Goal: Entertainment & Leisure: Consume media (video, audio)

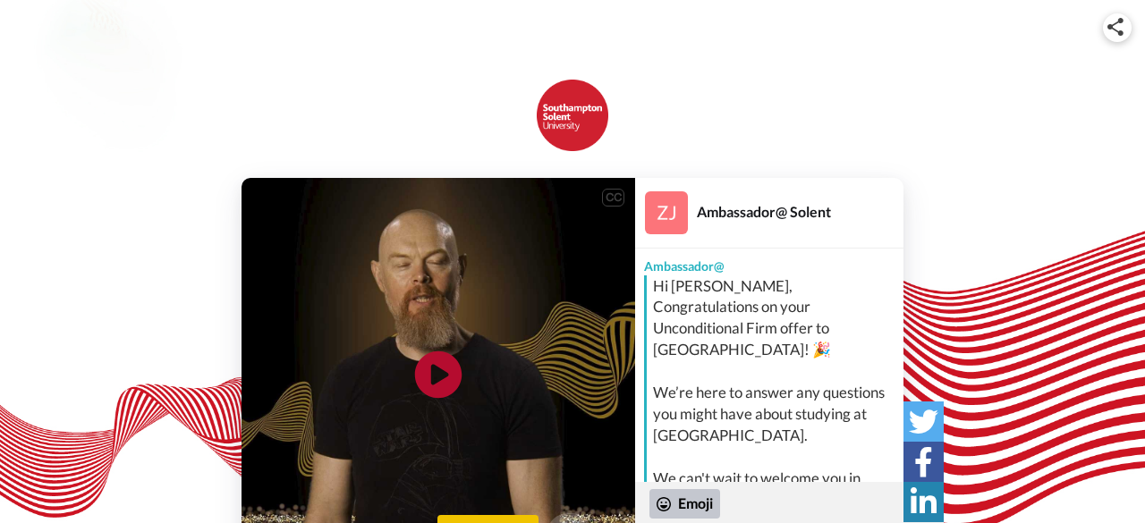
click at [437, 379] on icon "Play/Pause" at bounding box center [438, 374] width 47 height 85
click at [1115, 125] on div "CC Play/Pause A huge congratulations from me for securing your place to start w…" at bounding box center [572, 312] width 1145 height 519
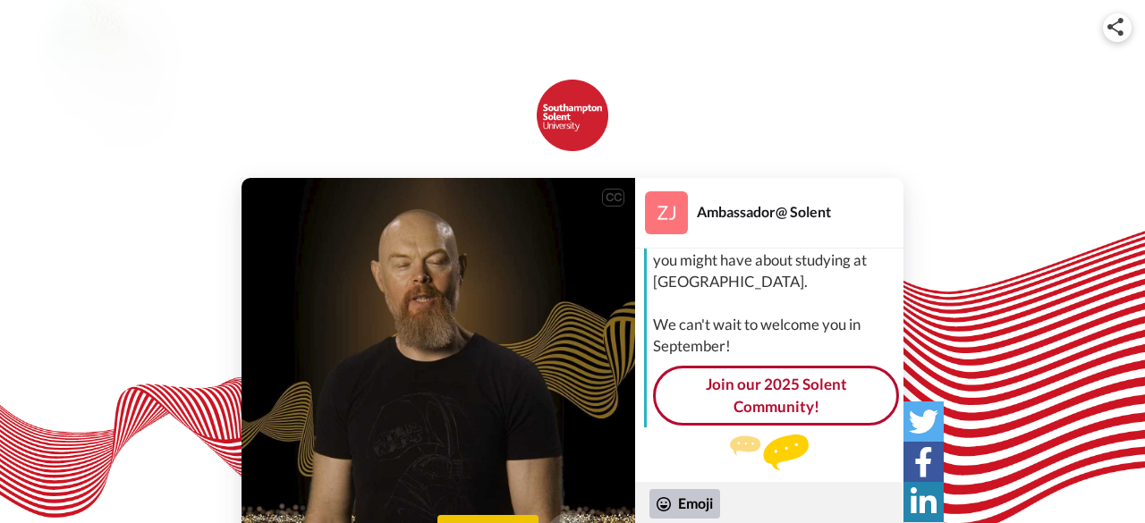
scroll to position [180, 0]
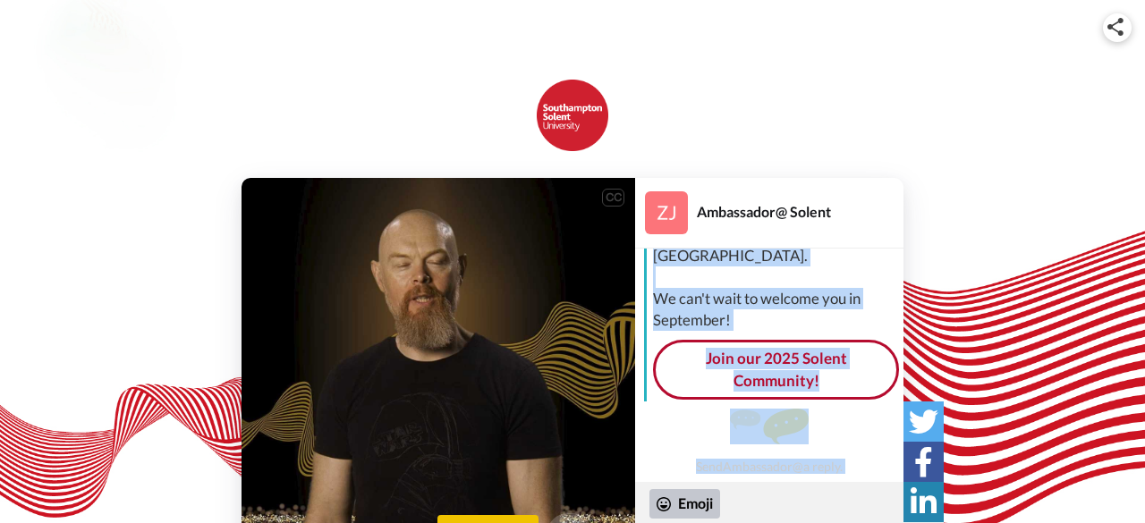
drag, startPoint x: 911, startPoint y: 441, endPoint x: 970, endPoint y: 216, distance: 233.1
click at [970, 216] on div "CC Play/Pause our teaching is award winning. 0:16 / 0:24 👏 Say thanks Ambassado…" at bounding box center [572, 375] width 1145 height 394
click at [971, 220] on div "CC Play/Pause our teaching is award winning. 0:16 / 0:24 👏 Say thanks Ambassado…" at bounding box center [572, 375] width 1145 height 394
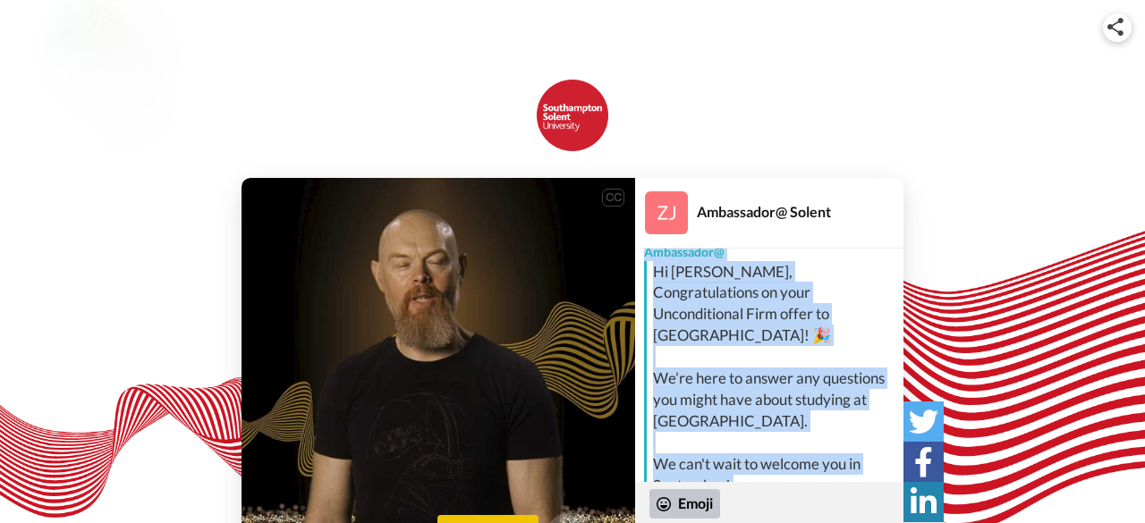
scroll to position [0, 0]
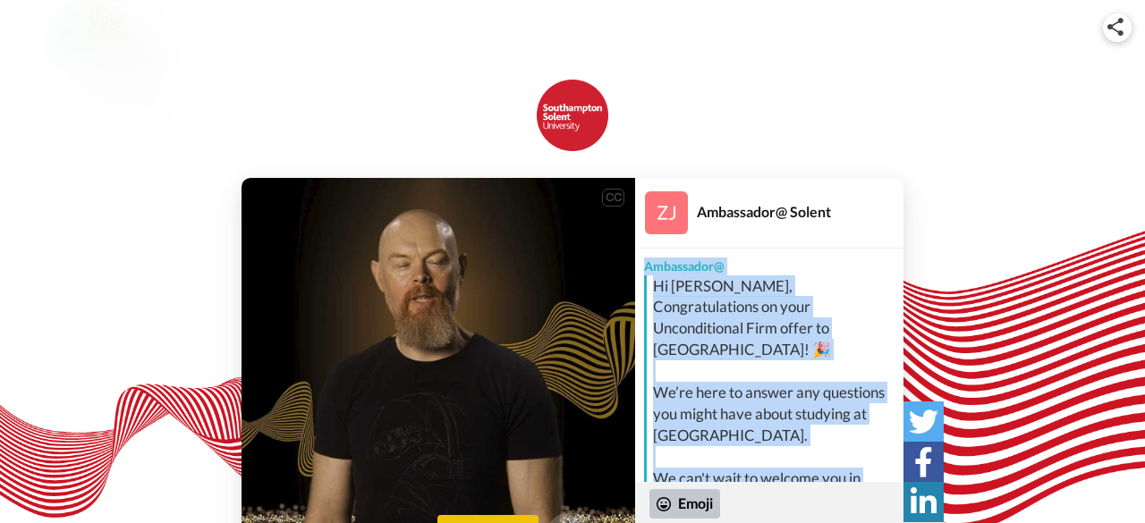
click at [873, 307] on div "Hi [PERSON_NAME], Congratulations on your Unconditional Firm offer to [GEOGRAPH…" at bounding box center [776, 394] width 246 height 236
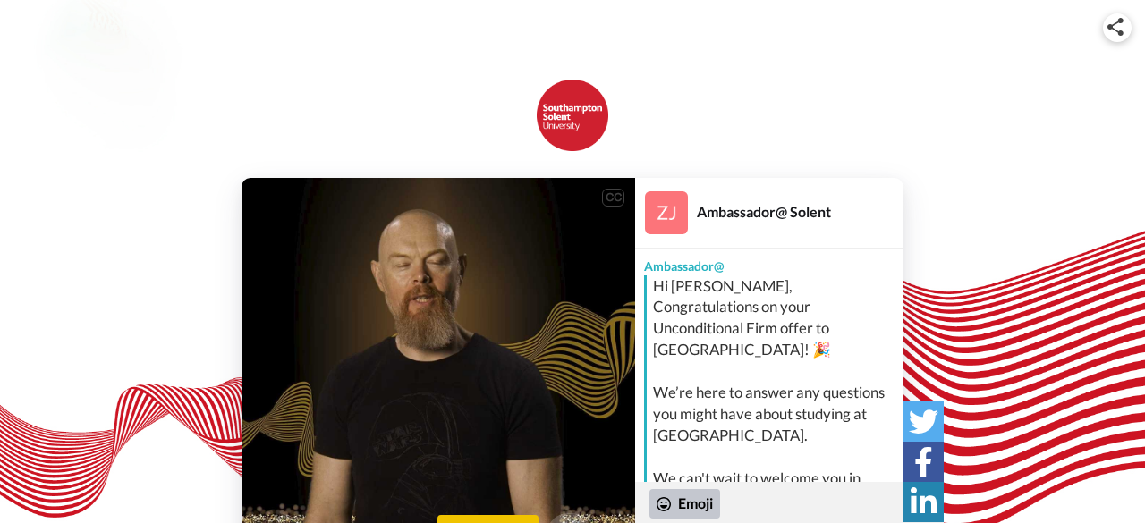
click at [827, 246] on div "Ambassador@ Solent" at bounding box center [769, 213] width 268 height 71
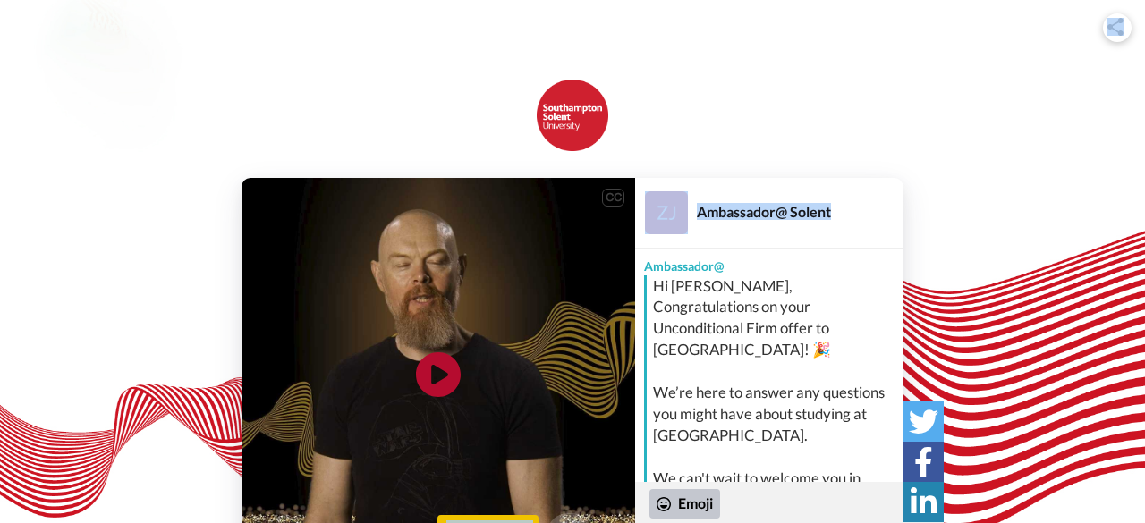
drag, startPoint x: 678, startPoint y: 120, endPoint x: 938, endPoint y: 230, distance: 281.8
click at [938, 230] on div "CC Play/Pause 0:24 / 0:24 👏 Say thanks Ambassador@ Solent Ambassador@ Hi [PERSO…" at bounding box center [572, 312] width 1145 height 519
